Goal: Find specific page/section

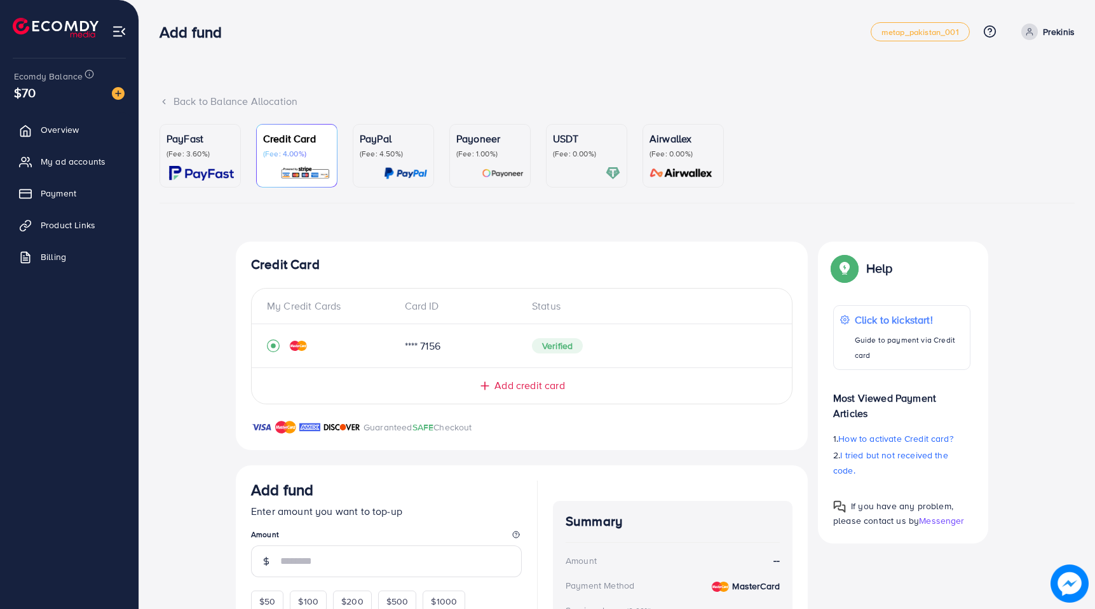
click at [1034, 32] on span at bounding box center [1029, 32] width 17 height 17
click at [989, 104] on span "Log out" at bounding box center [998, 104] width 34 height 15
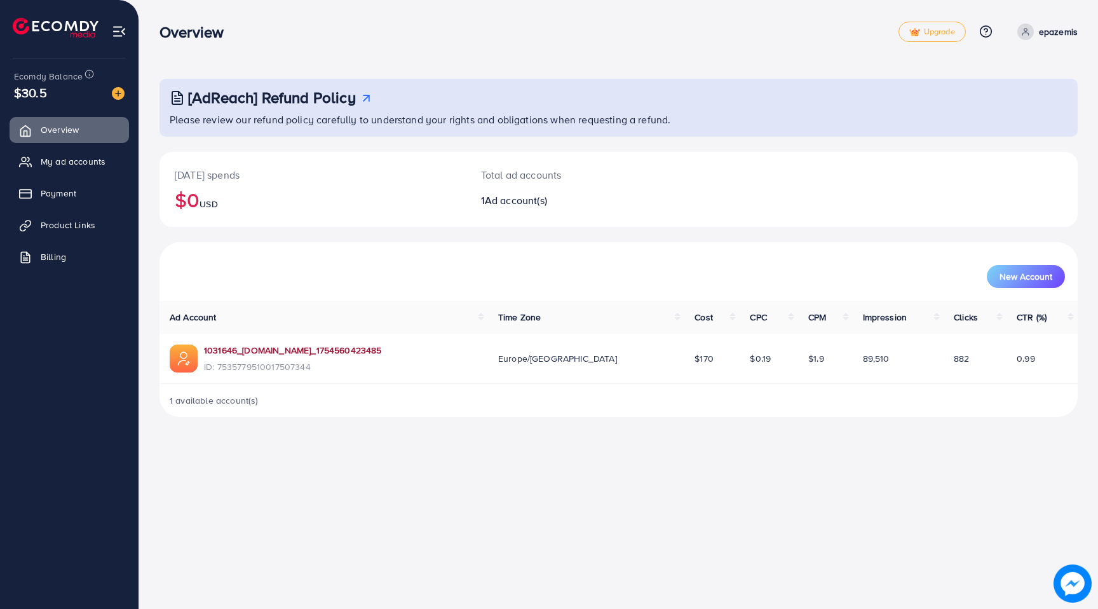
click at [311, 349] on link "1031646_[DOMAIN_NAME]_1754560423485" at bounding box center [293, 350] width 178 height 13
click at [316, 359] on div "1031646_[DOMAIN_NAME]_1754560423485 ID: 7535779510017507344" at bounding box center [293, 358] width 178 height 29
click at [316, 353] on link "1031646_[DOMAIN_NAME]_1754560423485" at bounding box center [293, 350] width 178 height 13
click at [260, 349] on link "1031646_[DOMAIN_NAME]_1754560423485" at bounding box center [293, 350] width 178 height 13
